Goal: Transaction & Acquisition: Obtain resource

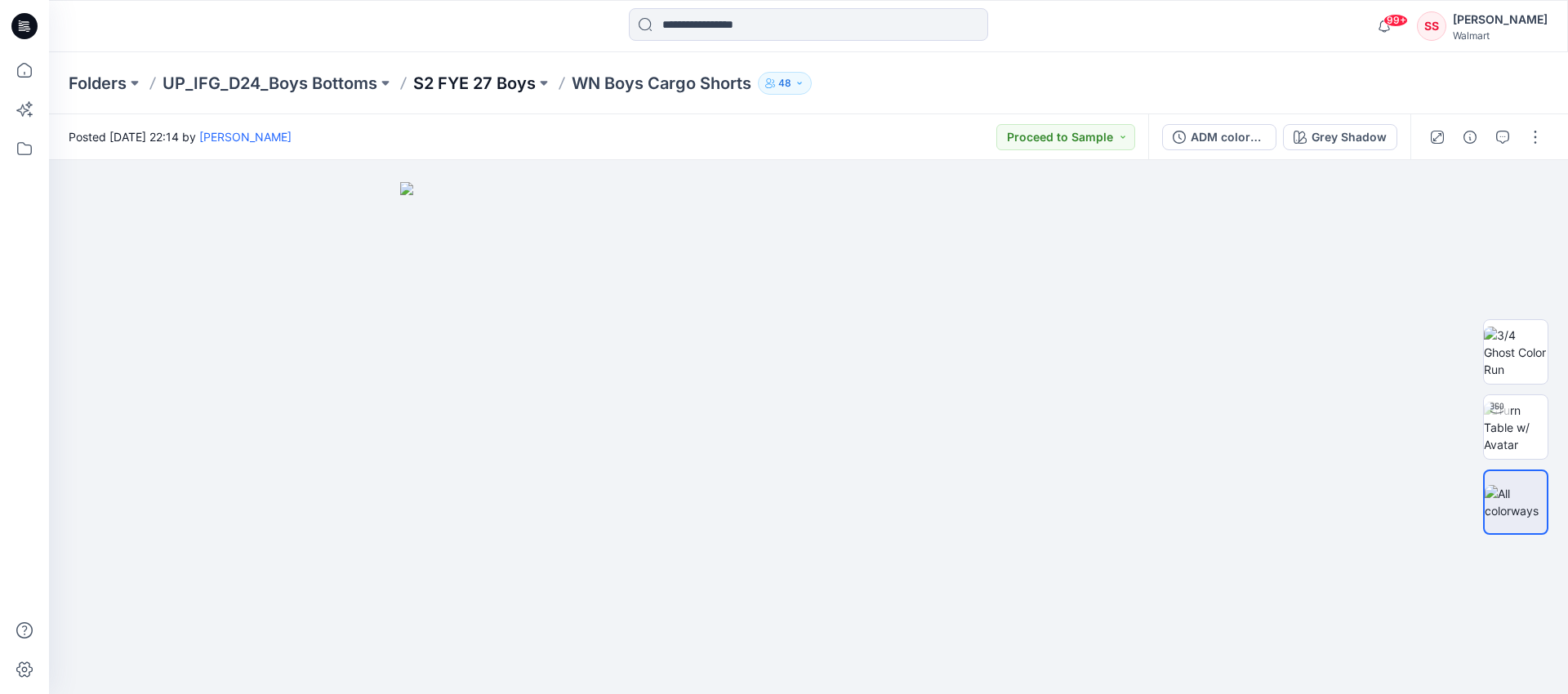
click at [481, 80] on p "S2 FYE 27 Boys" at bounding box center [474, 83] width 122 height 23
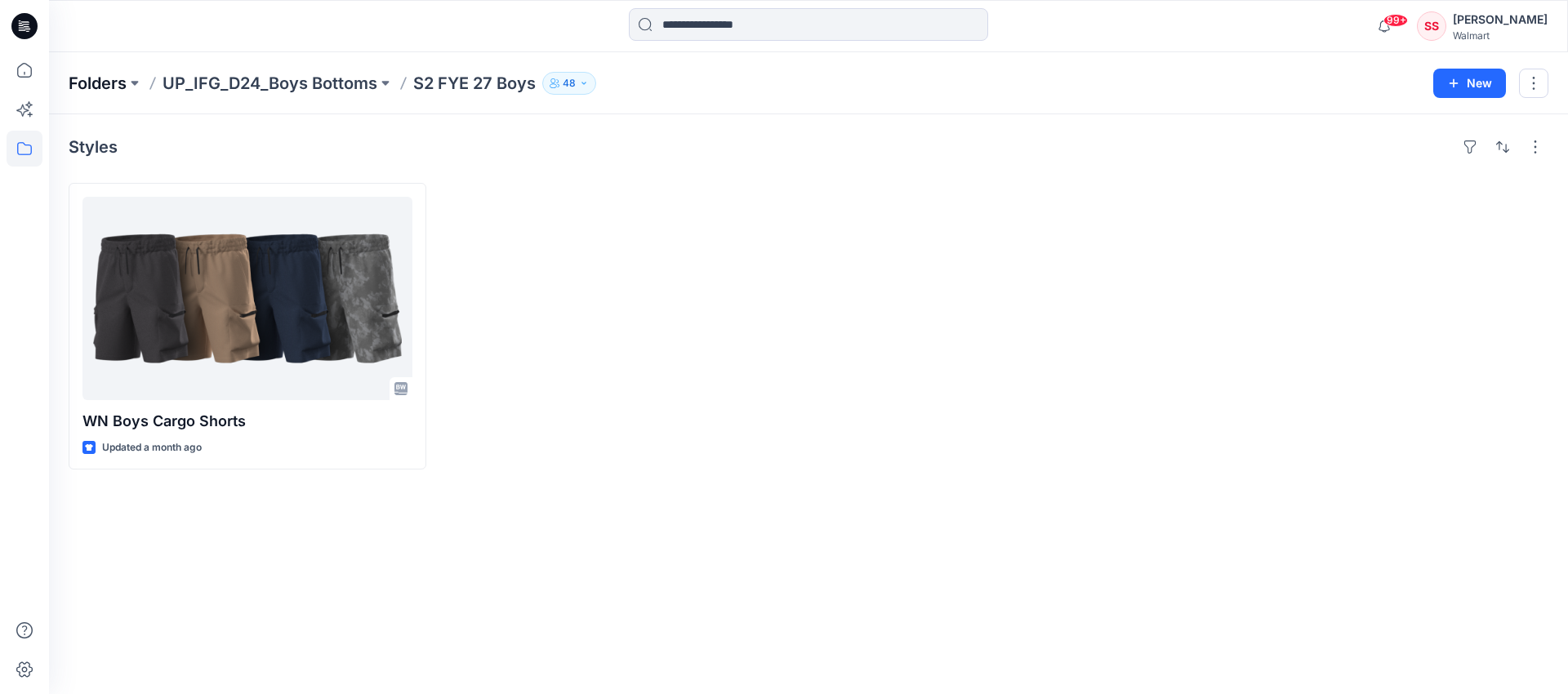
click at [91, 83] on p "Folders" at bounding box center [97, 83] width 58 height 23
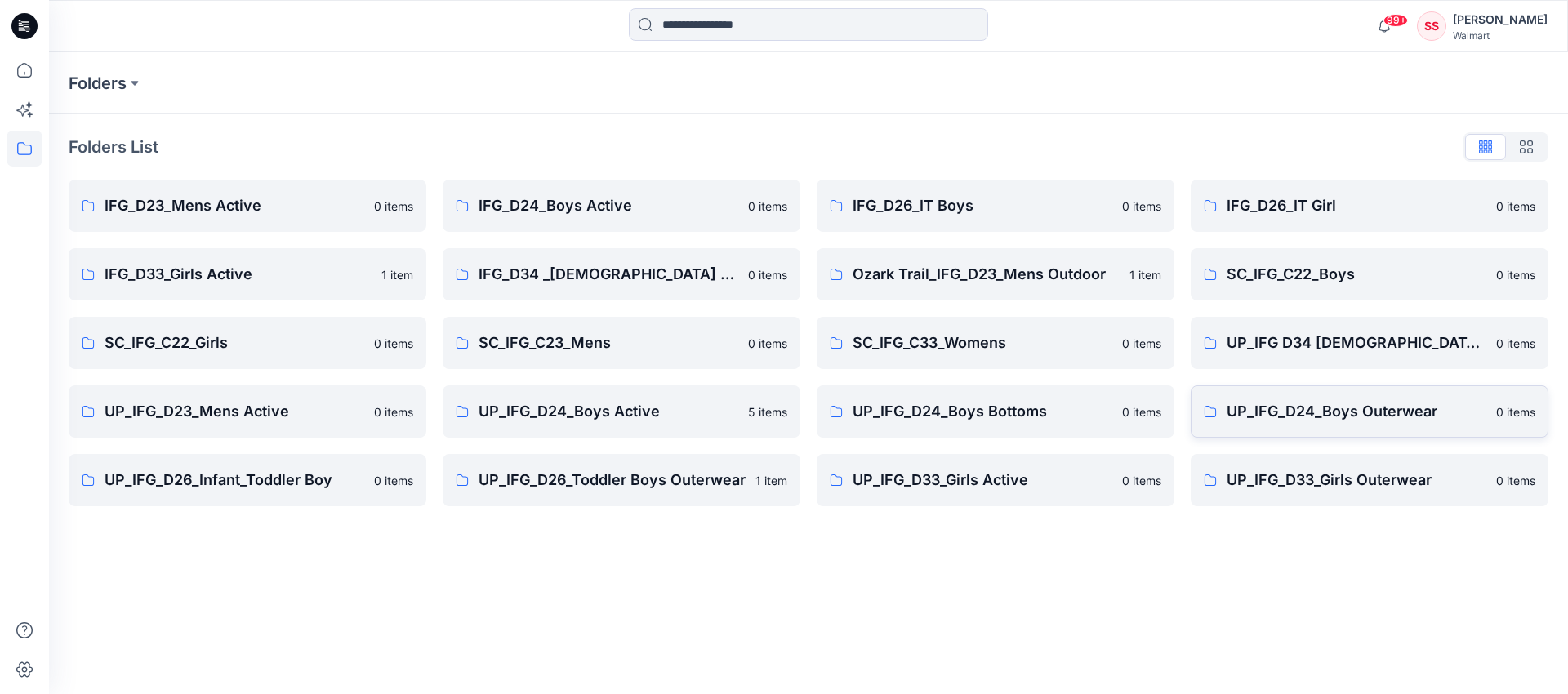
click at [1381, 416] on p "UP_IFG_D24_Boys Outerwear" at bounding box center [1356, 411] width 260 height 23
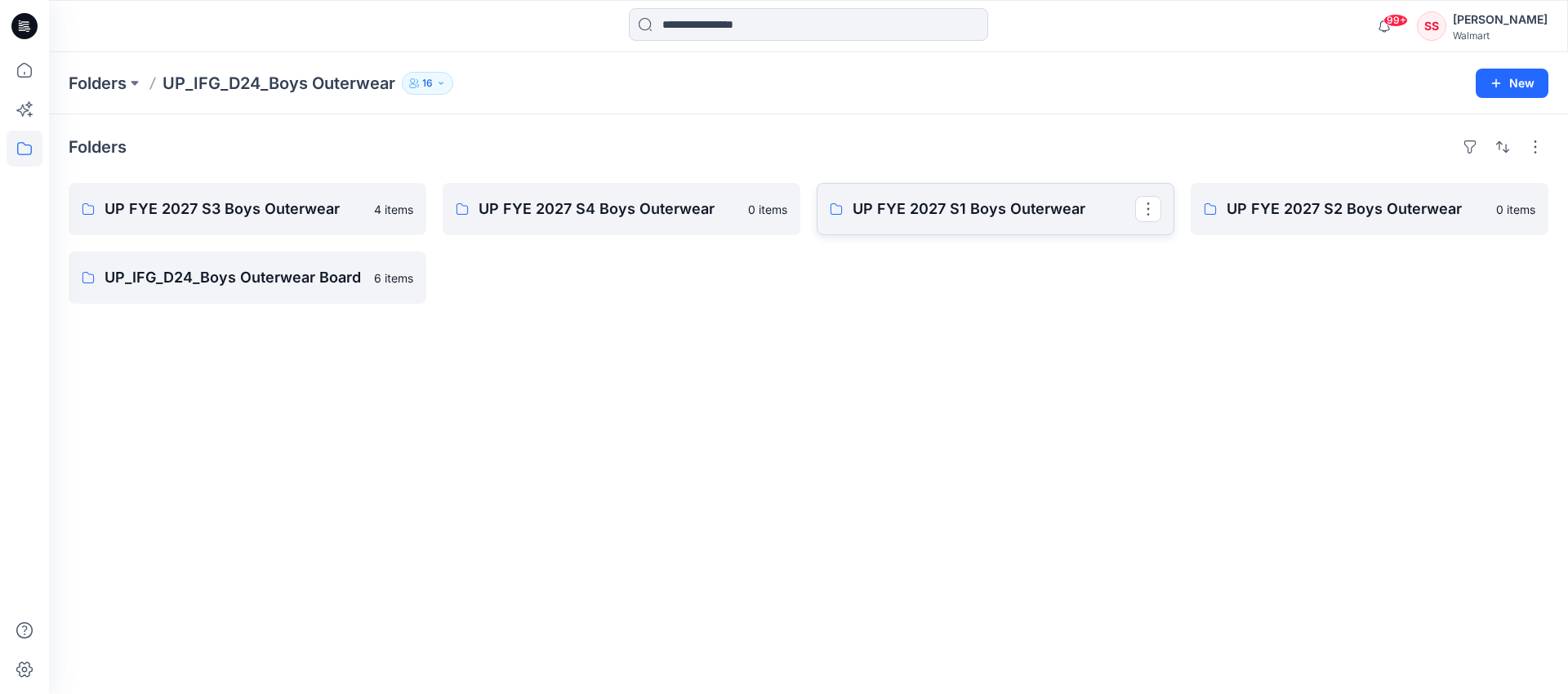
click at [1023, 201] on p "UP FYE 2027 S1 Boys Outerwear" at bounding box center [994, 209] width 283 height 23
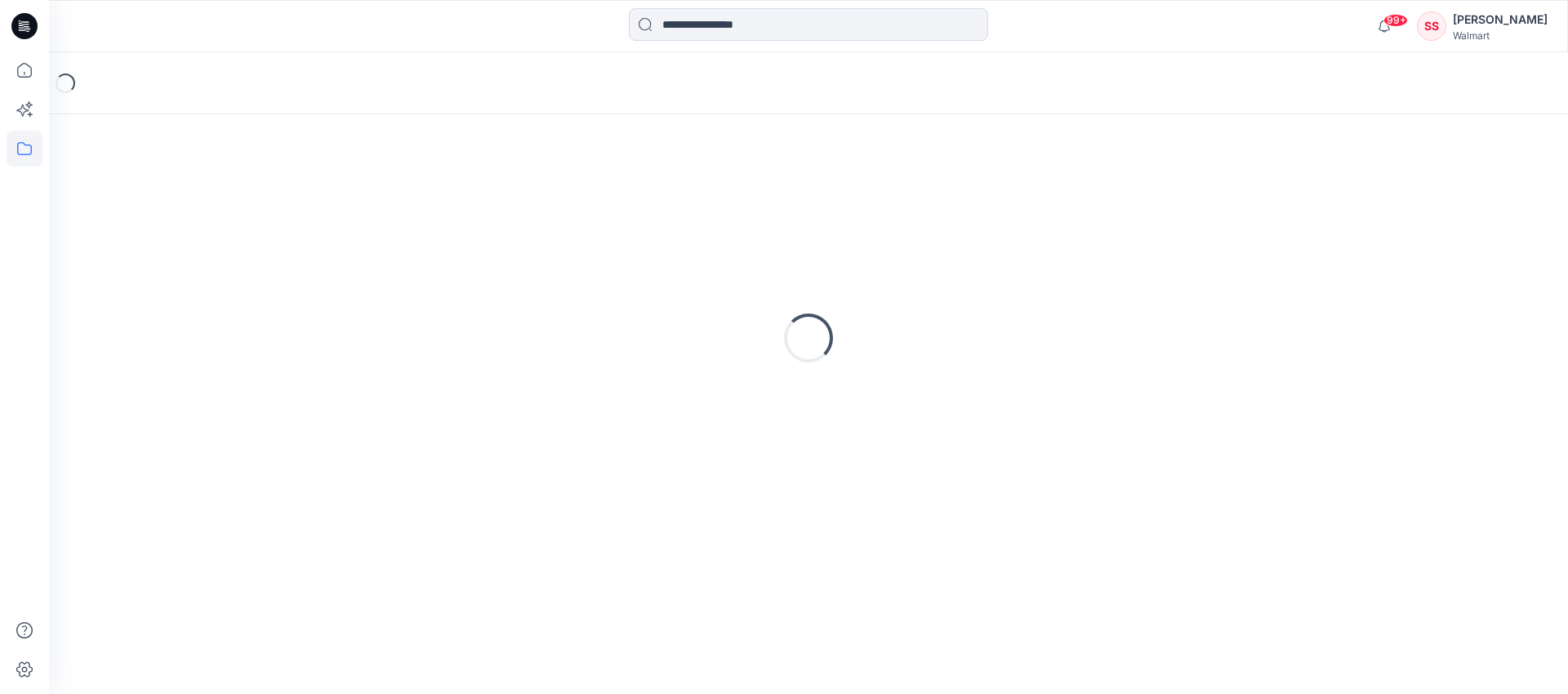
click at [1025, 203] on div "Loading..." at bounding box center [808, 338] width 1479 height 408
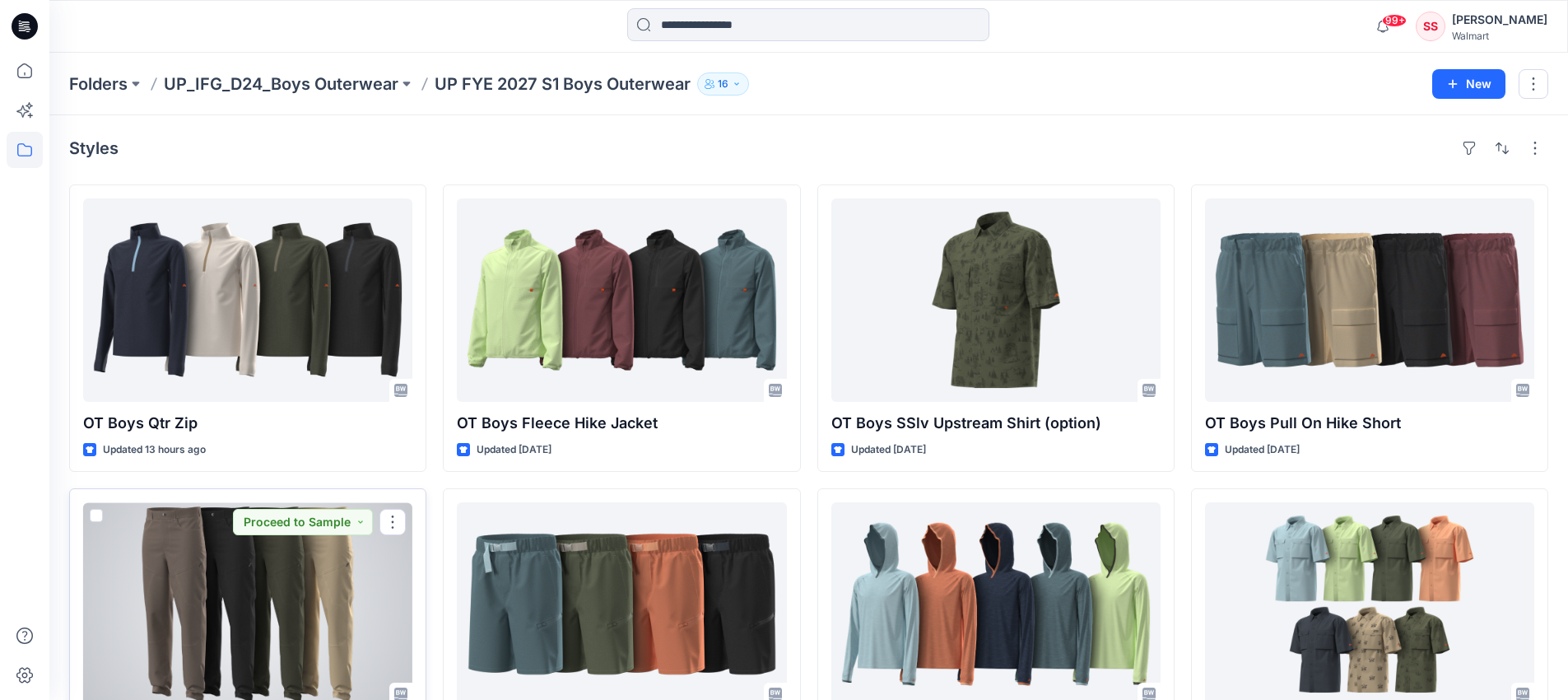
click at [279, 586] on div at bounding box center [247, 603] width 329 height 203
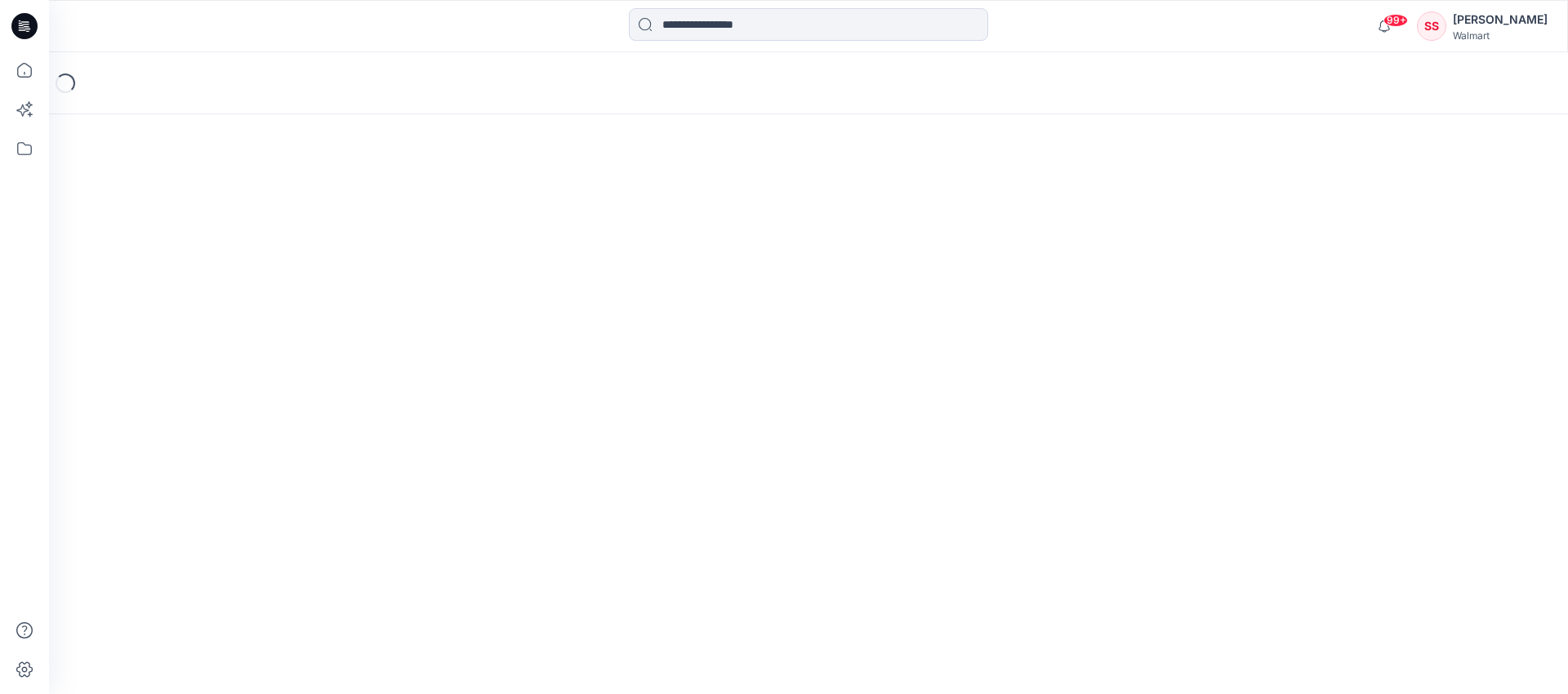
click at [277, 581] on div "Loading..." at bounding box center [809, 373] width 1519 height 641
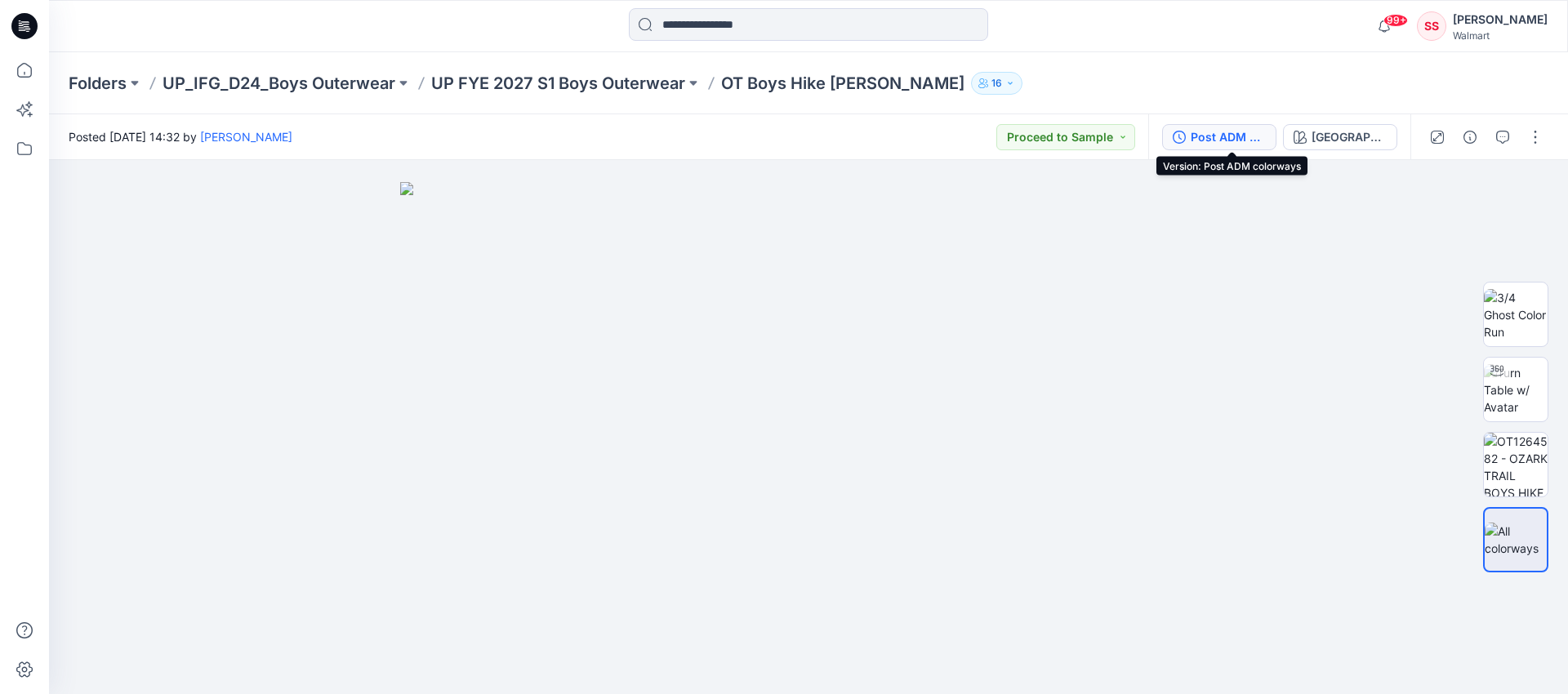
click at [1235, 138] on div "Post ADM colorways" at bounding box center [1228, 137] width 75 height 18
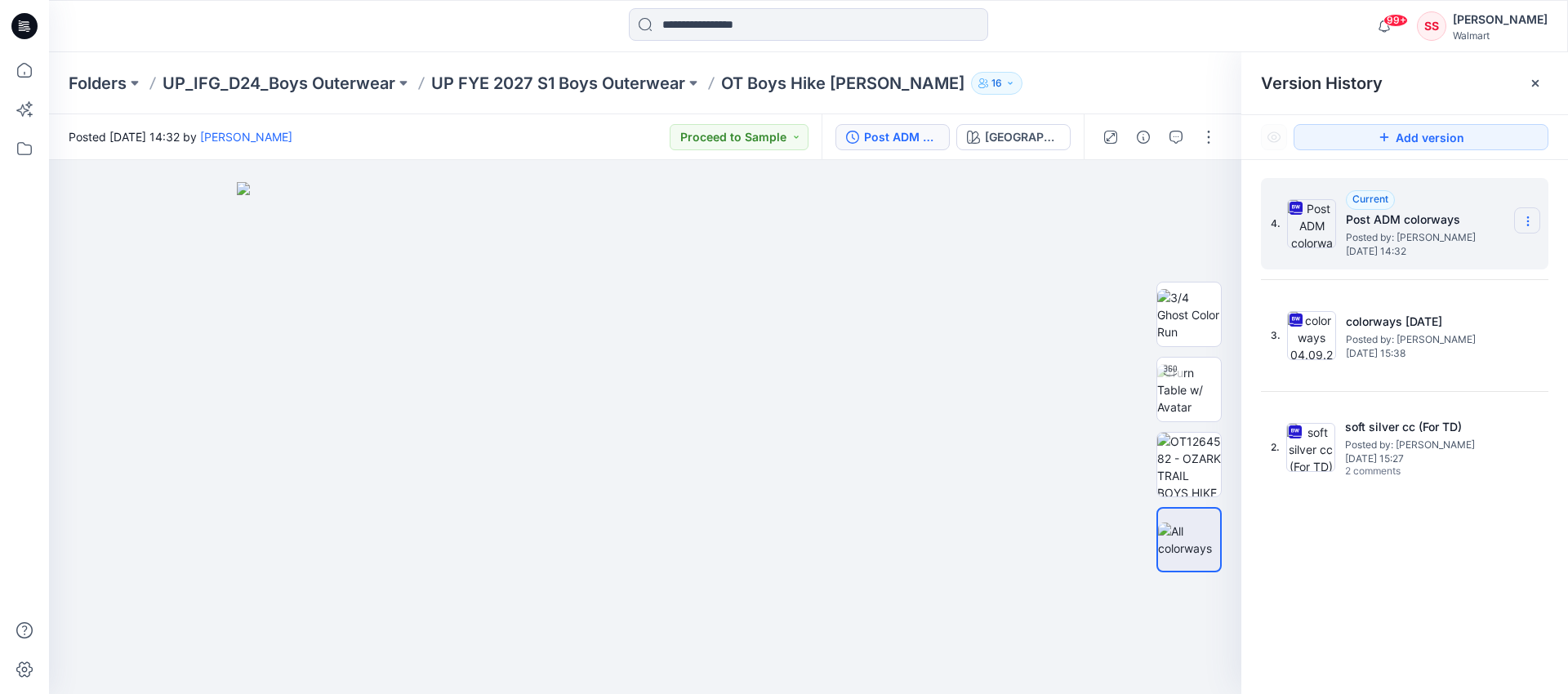
click at [1530, 221] on icon at bounding box center [1528, 221] width 13 height 13
click at [1470, 253] on span "Download Source BW File" at bounding box center [1445, 253] width 136 height 20
